Goal: Use online tool/utility: Utilize a website feature to perform a specific function

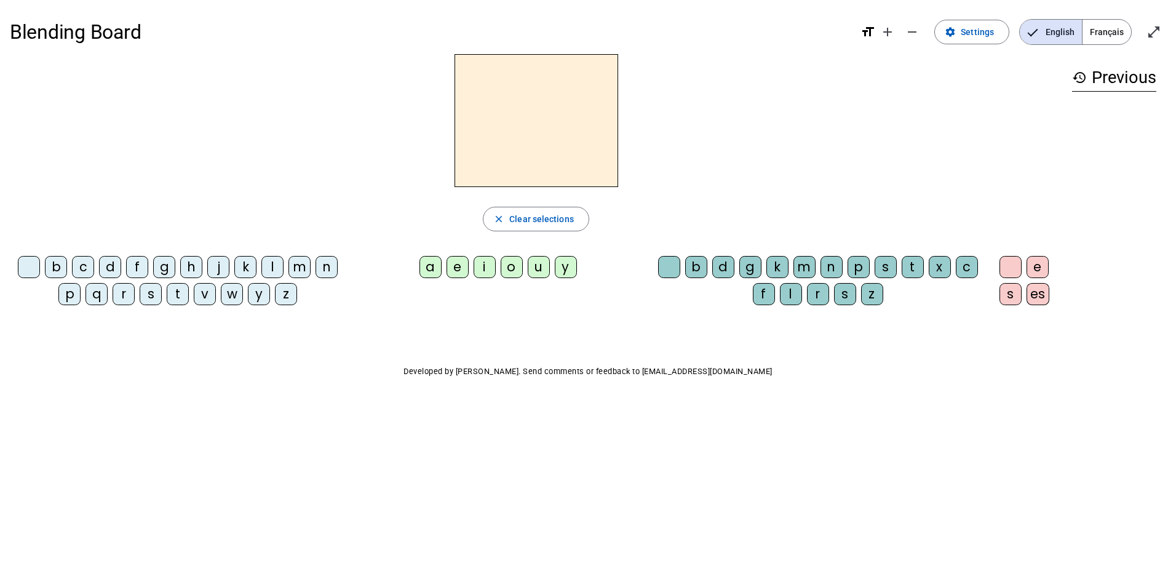
click at [695, 269] on div "b" at bounding box center [696, 267] width 22 height 22
click at [426, 269] on div "a" at bounding box center [430, 267] width 22 height 22
click at [558, 217] on span "Clear selections" at bounding box center [541, 219] width 65 height 15
click at [694, 266] on div "b" at bounding box center [696, 267] width 22 height 22
click at [429, 265] on div "a" at bounding box center [430, 267] width 22 height 22
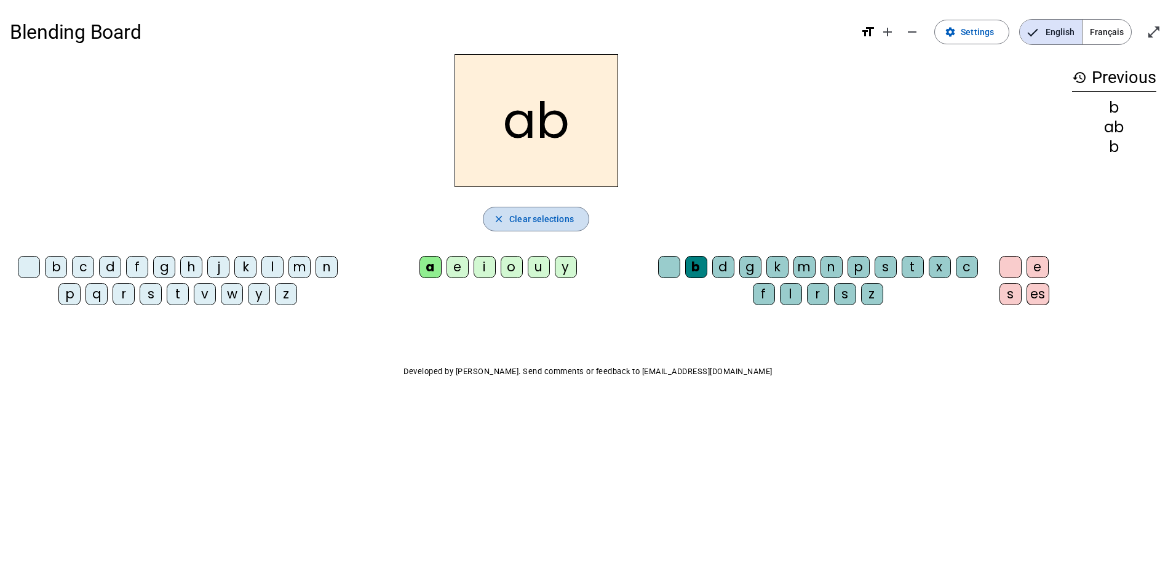
click at [563, 218] on span "Clear selections" at bounding box center [541, 219] width 65 height 15
click at [431, 266] on div "a" at bounding box center [430, 267] width 22 height 22
click at [790, 292] on div "l" at bounding box center [791, 294] width 22 height 22
click at [505, 266] on div "o" at bounding box center [512, 267] width 22 height 22
